Goal: Transaction & Acquisition: Purchase product/service

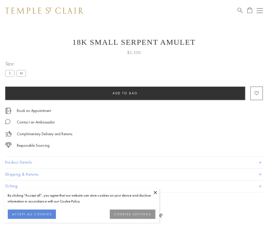
scroll to position [5, 0]
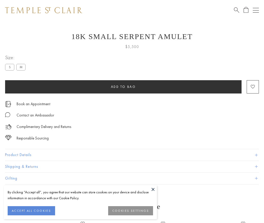
click at [123, 87] on span "Add to bag" at bounding box center [123, 86] width 25 height 4
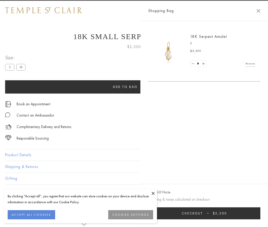
click at [260, 213] on button "Checkout $5,500" at bounding box center [204, 213] width 112 height 12
